Goal: Task Accomplishment & Management: Complete application form

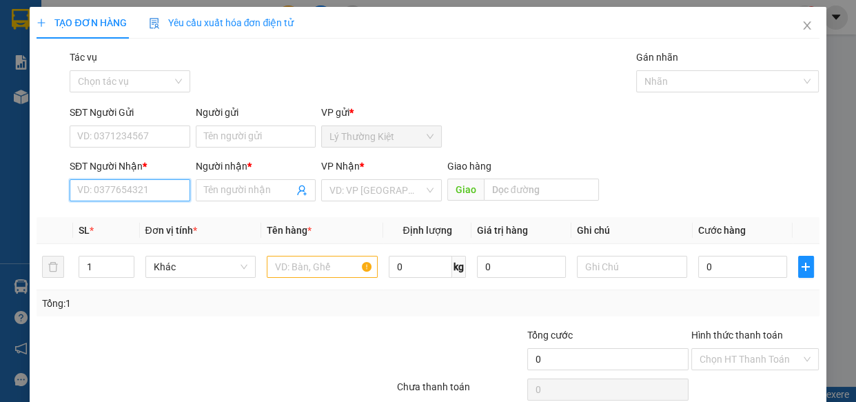
click at [114, 196] on input "SĐT Người Nhận *" at bounding box center [130, 190] width 121 height 22
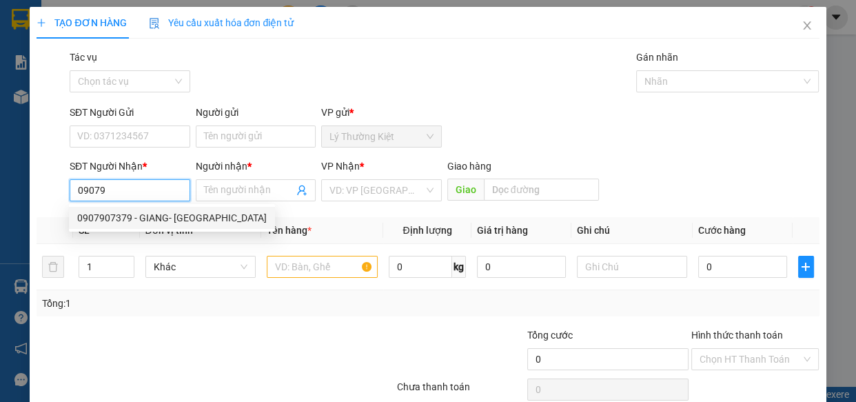
click at [183, 213] on div "0907907379 - GIANG- [GEOGRAPHIC_DATA]" at bounding box center [172, 217] width 190 height 15
type input "0907907379"
type input "GIANG- [PERSON_NAME]"
type input "40.000"
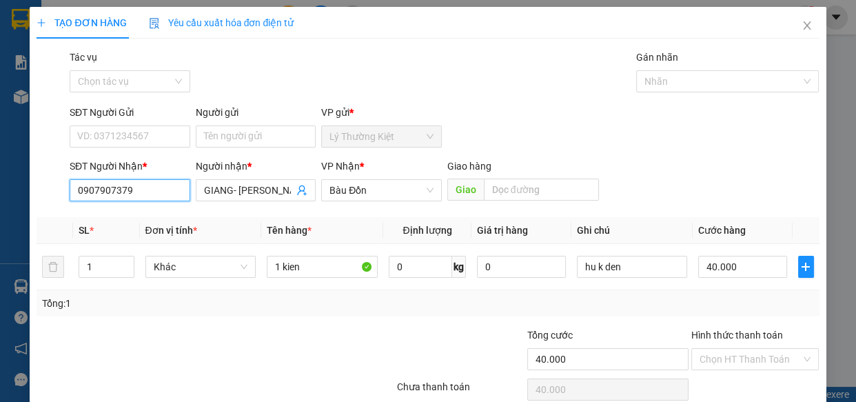
scroll to position [60, 0]
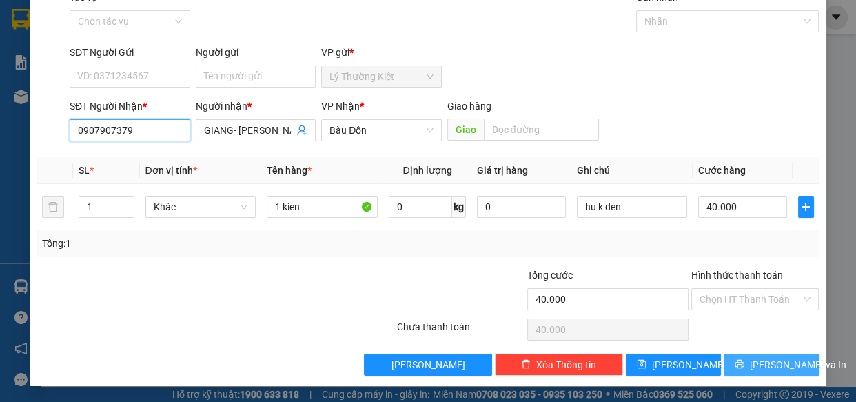
type input "0907907379"
click at [769, 369] on span "[PERSON_NAME] và In" at bounding box center [798, 364] width 96 height 15
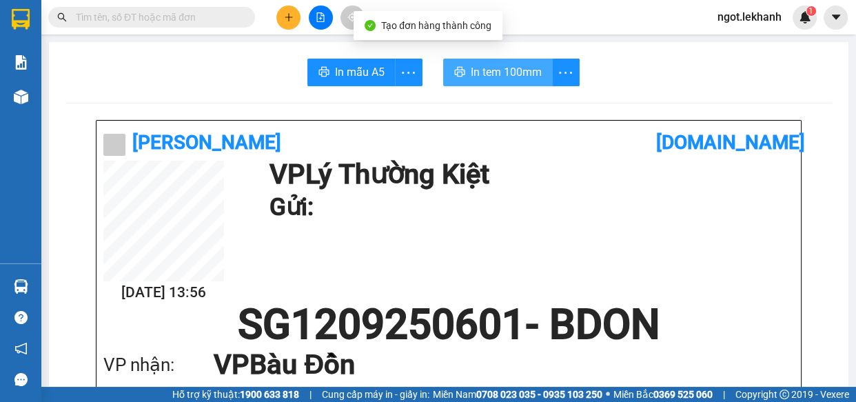
click at [482, 70] on span "In tem 100mm" at bounding box center [506, 71] width 71 height 17
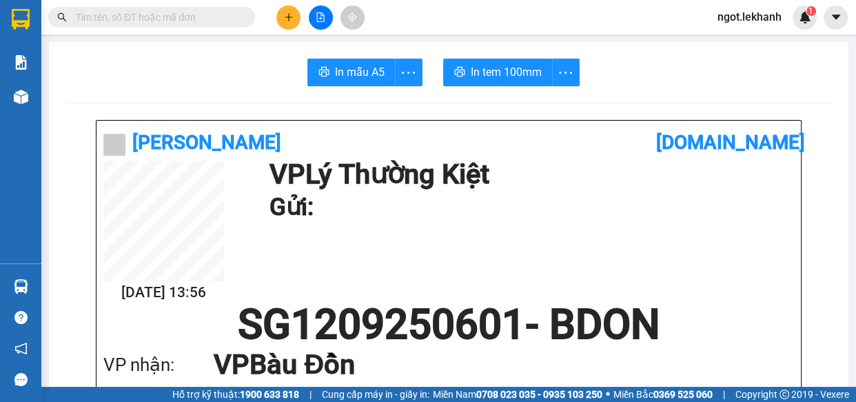
scroll to position [82, 0]
click at [292, 10] on button at bounding box center [288, 18] width 24 height 24
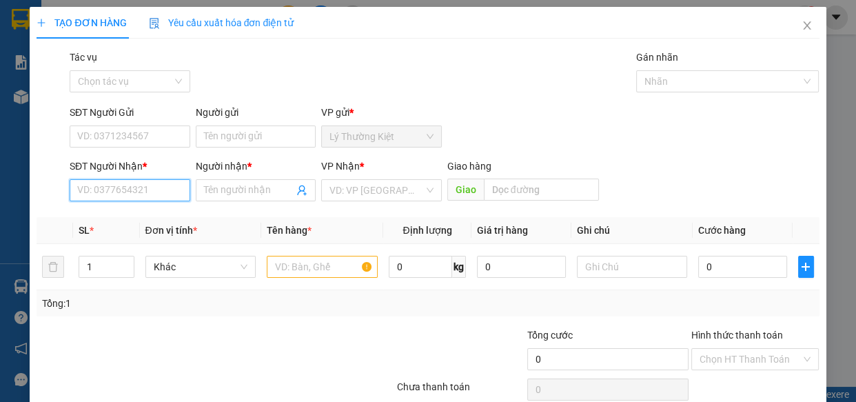
click at [123, 198] on input "SĐT Người Nhận *" at bounding box center [130, 190] width 121 height 22
click at [134, 214] on div "0913456531 - SANH" at bounding box center [128, 217] width 103 height 15
type input "0913456531"
type input "SANH"
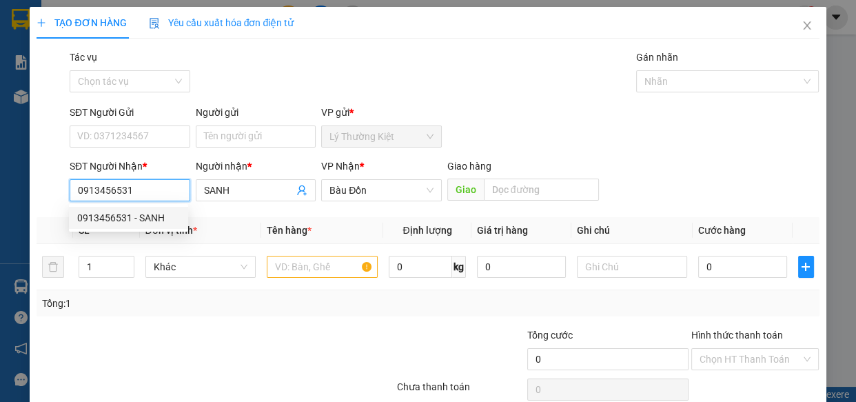
type input "30.000"
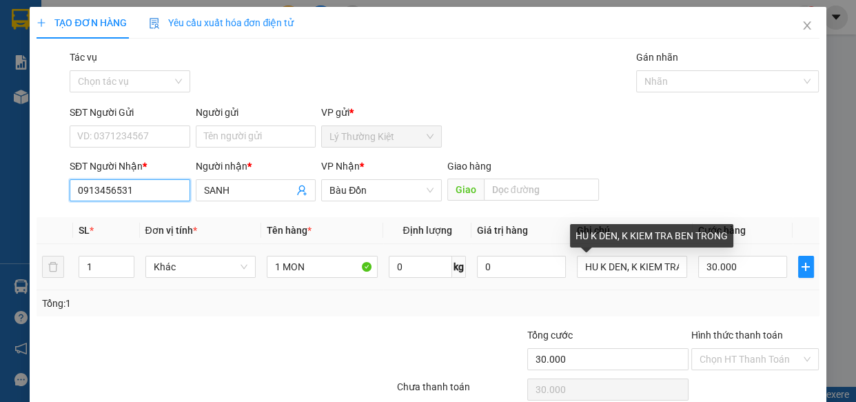
type input "0913456531"
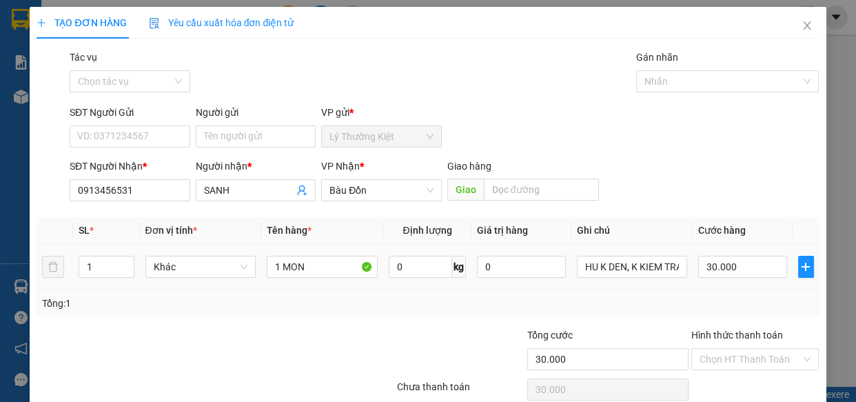
click at [646, 280] on div "HU K DEN, K KIEM TRA BEN TRONG" at bounding box center [632, 267] width 111 height 28
click at [646, 274] on input "HU K DEN, K KIEM TRA BEN TRONG" at bounding box center [632, 267] width 111 height 22
click at [735, 272] on input "30.000" at bounding box center [742, 267] width 89 height 22
type input "5"
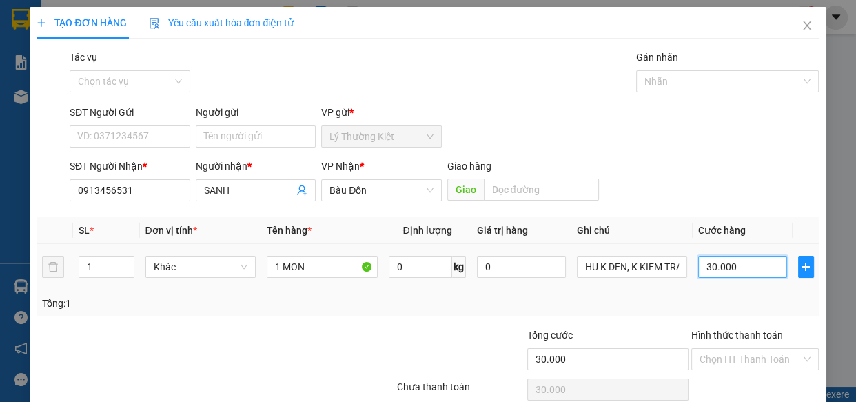
type input "5"
type input "50"
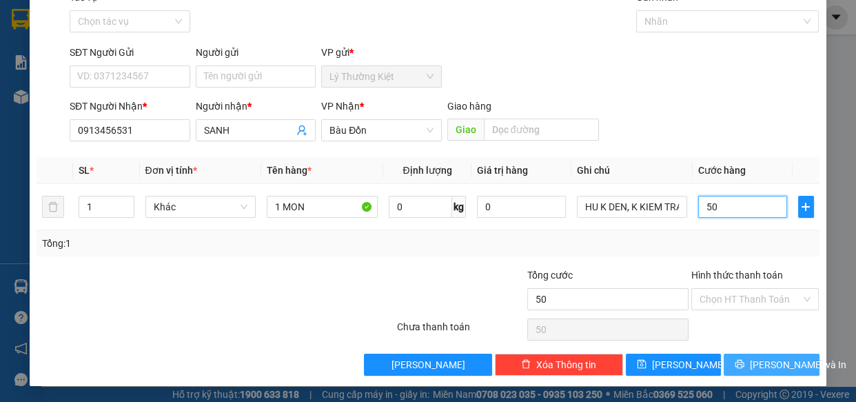
type input "50"
type input "50.000"
click at [737, 361] on icon "printer" at bounding box center [740, 364] width 10 height 10
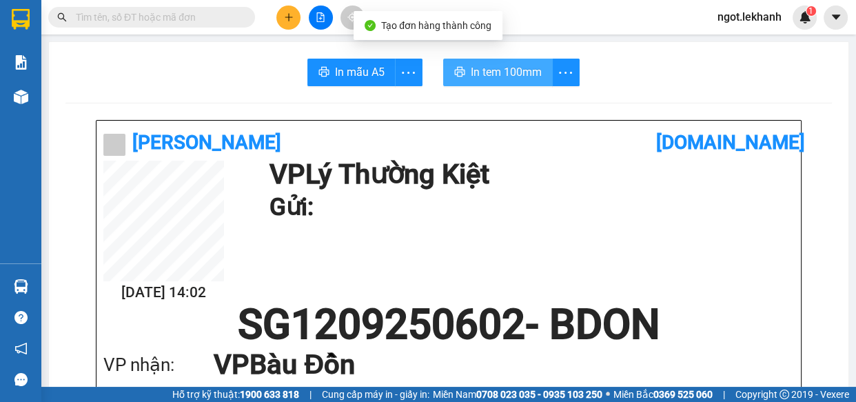
click at [525, 65] on span "In tem 100mm" at bounding box center [506, 71] width 71 height 17
